Goal: Understand process/instructions: Learn about a topic

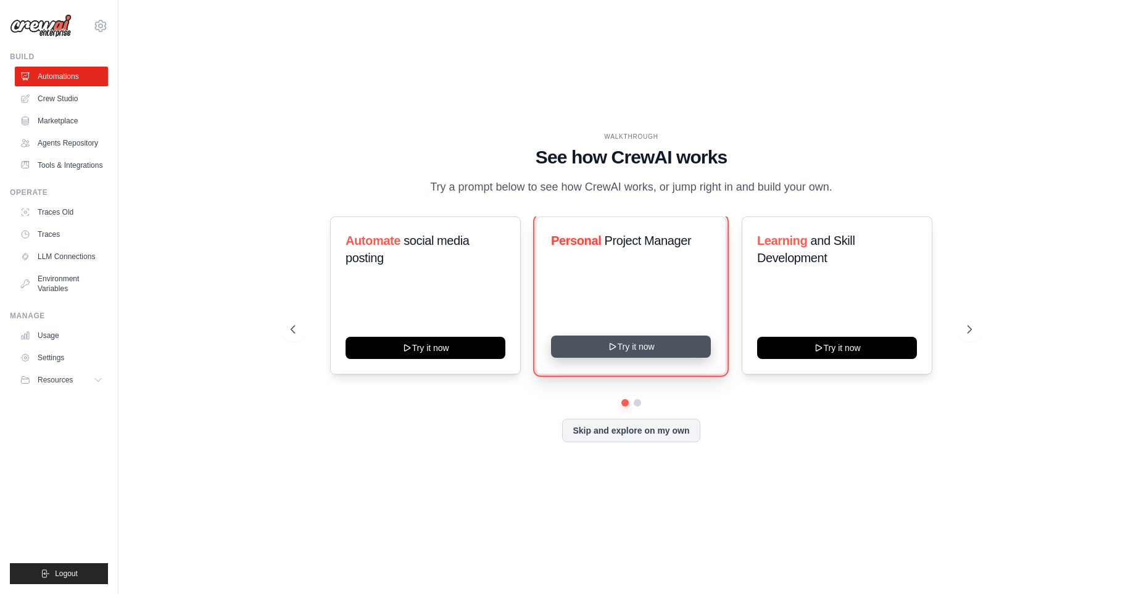
click at [666, 353] on button "Try it now" at bounding box center [631, 347] width 160 height 22
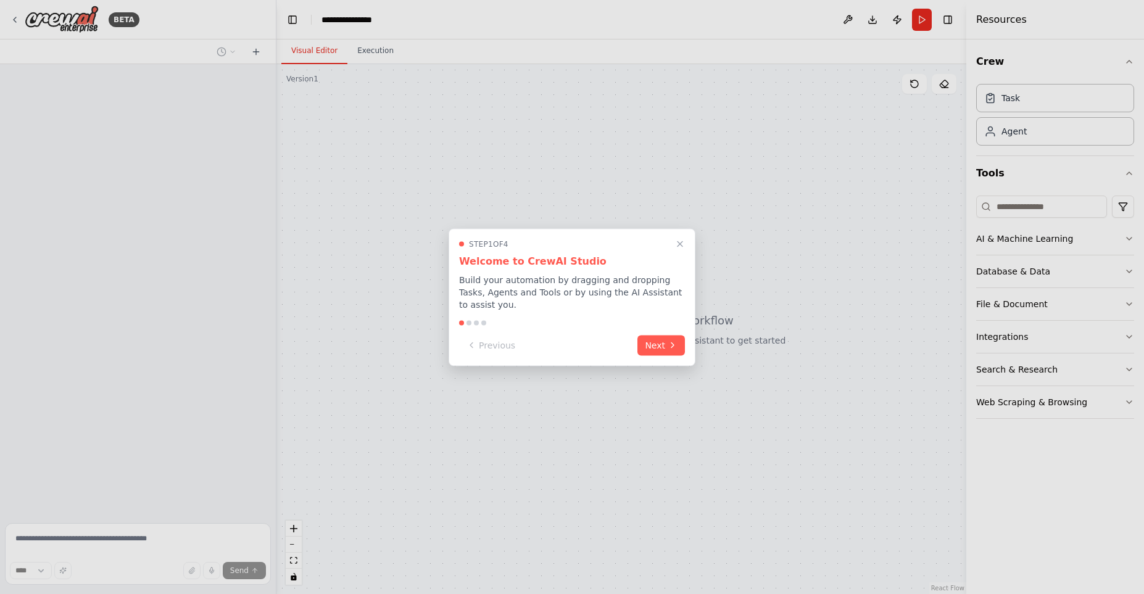
click at [666, 335] on button "Next" at bounding box center [660, 345] width 47 height 20
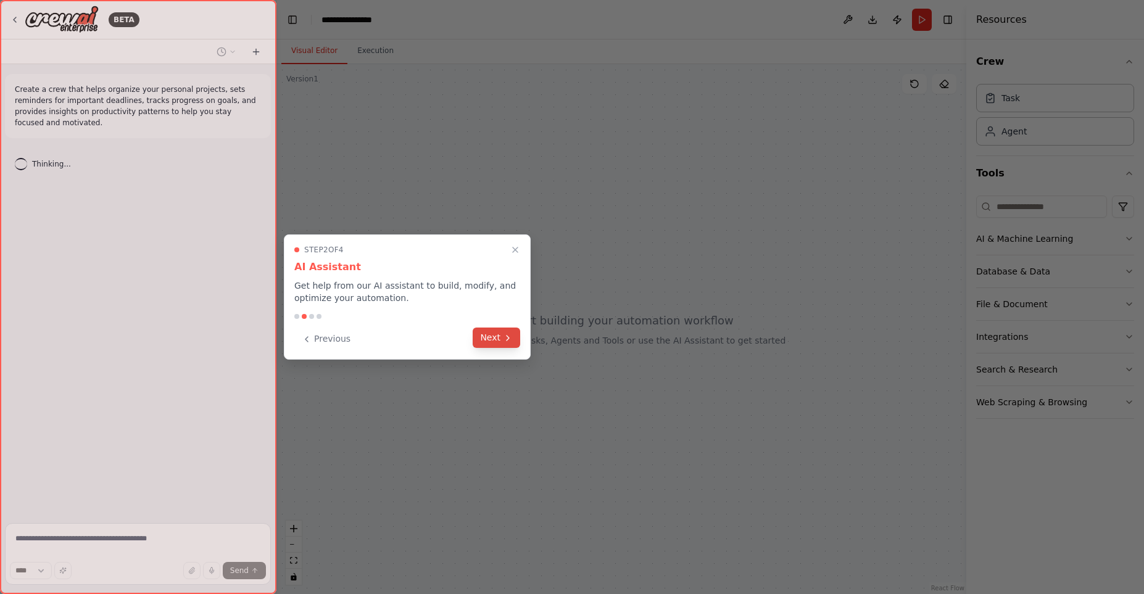
click at [482, 334] on button "Next" at bounding box center [496, 338] width 47 height 20
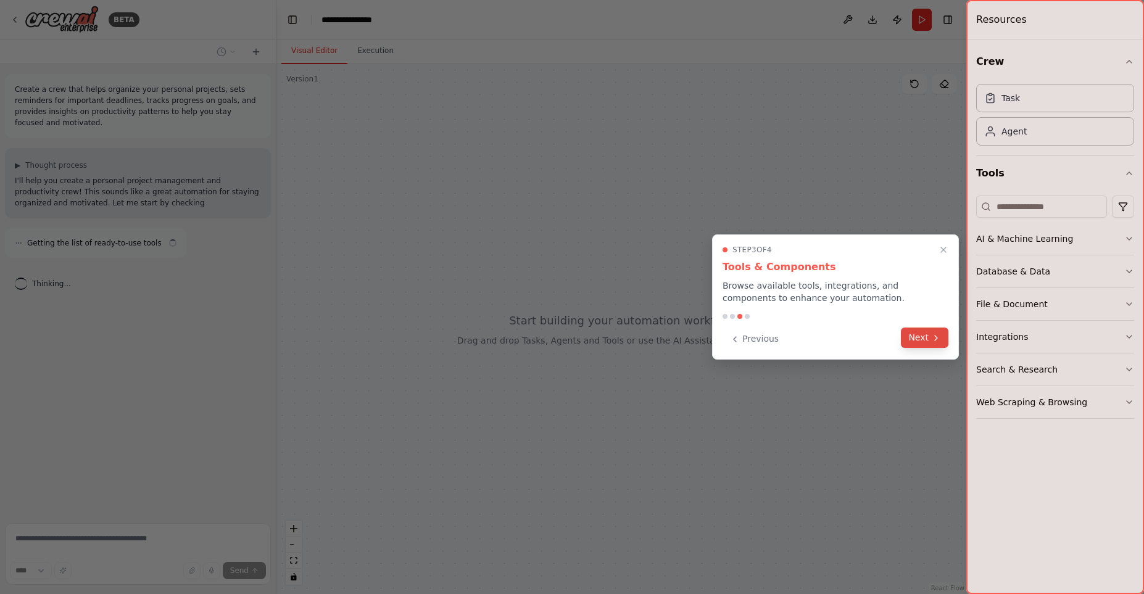
click at [923, 343] on button "Next" at bounding box center [924, 338] width 47 height 20
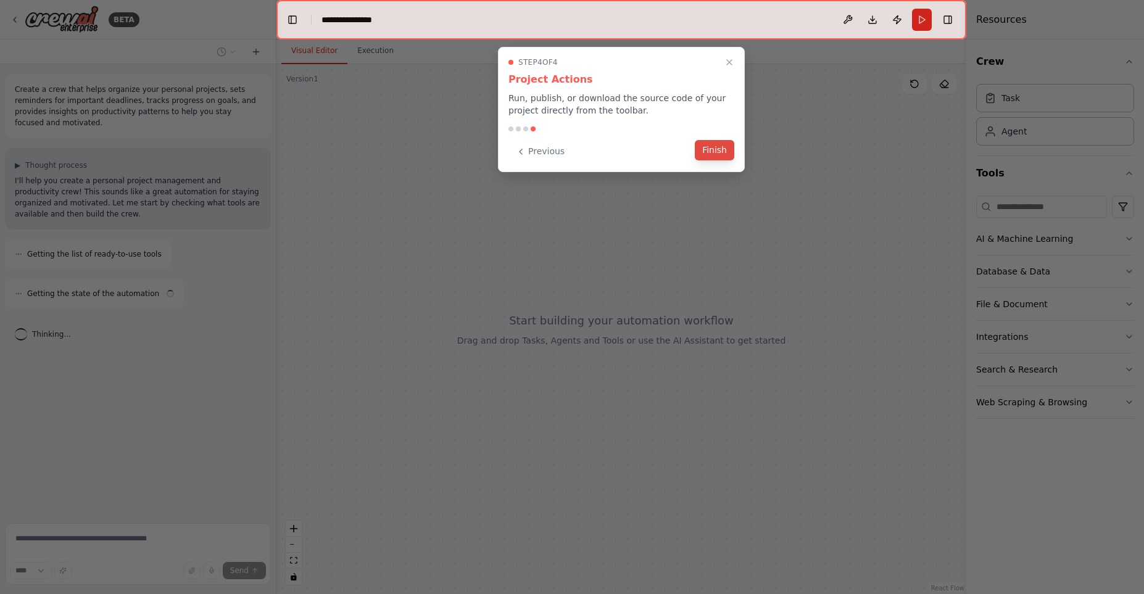
click at [712, 143] on button "Finish" at bounding box center [714, 150] width 39 height 20
